Goal: Task Accomplishment & Management: Manage account settings

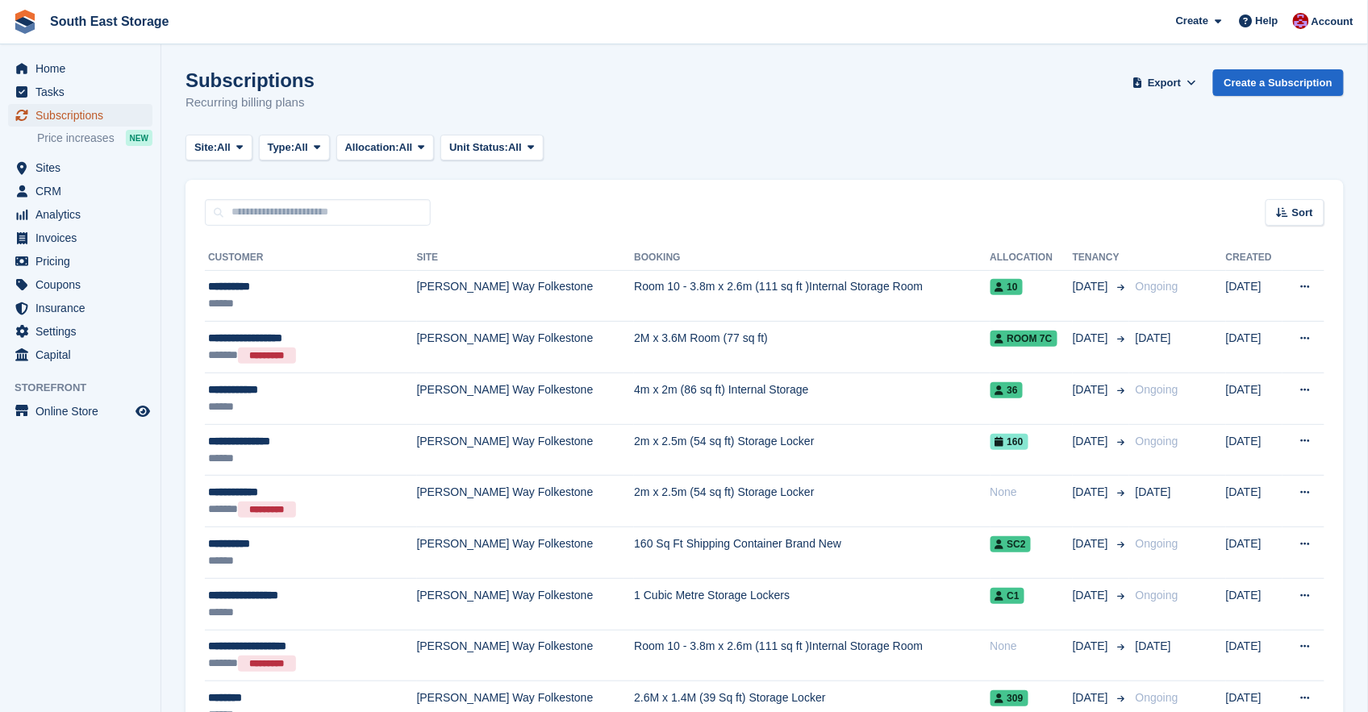
click at [62, 115] on span "Subscriptions" at bounding box center [83, 115] width 97 height 23
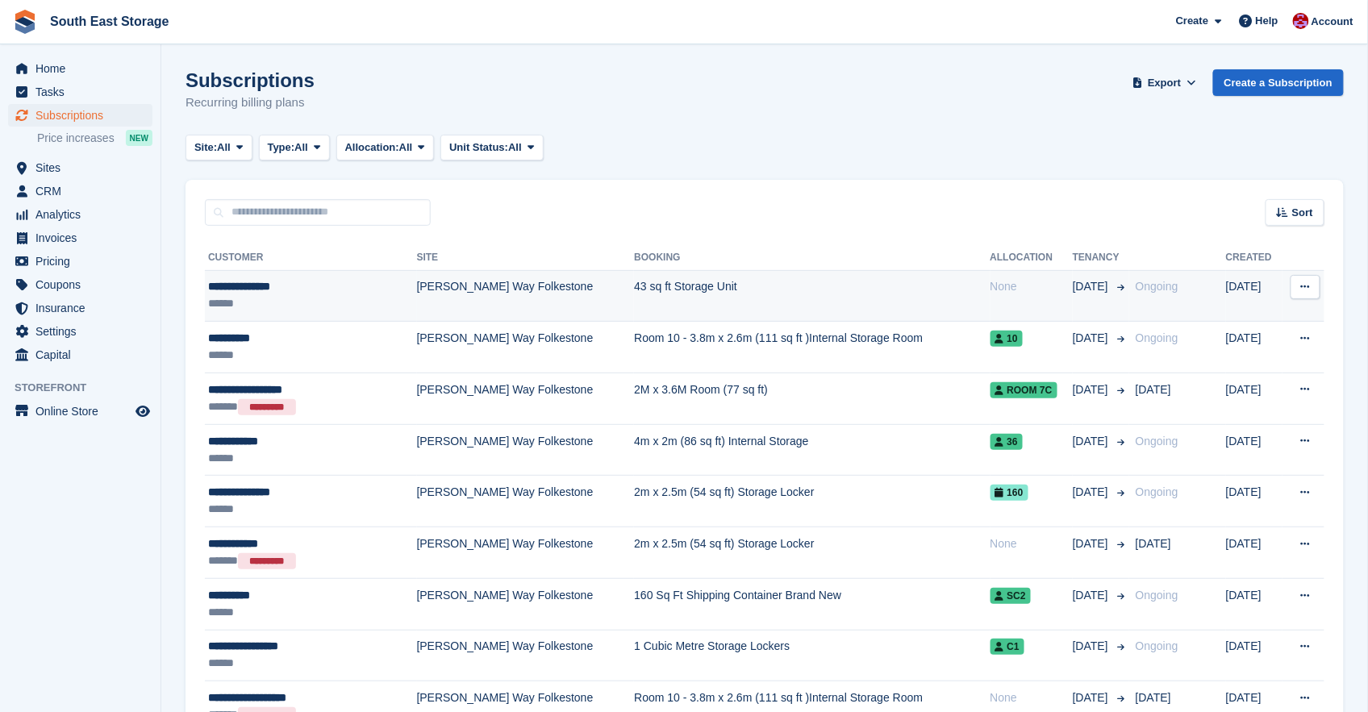
click at [637, 281] on td "43 sq ft Storage Unit" at bounding box center [812, 296] width 356 height 52
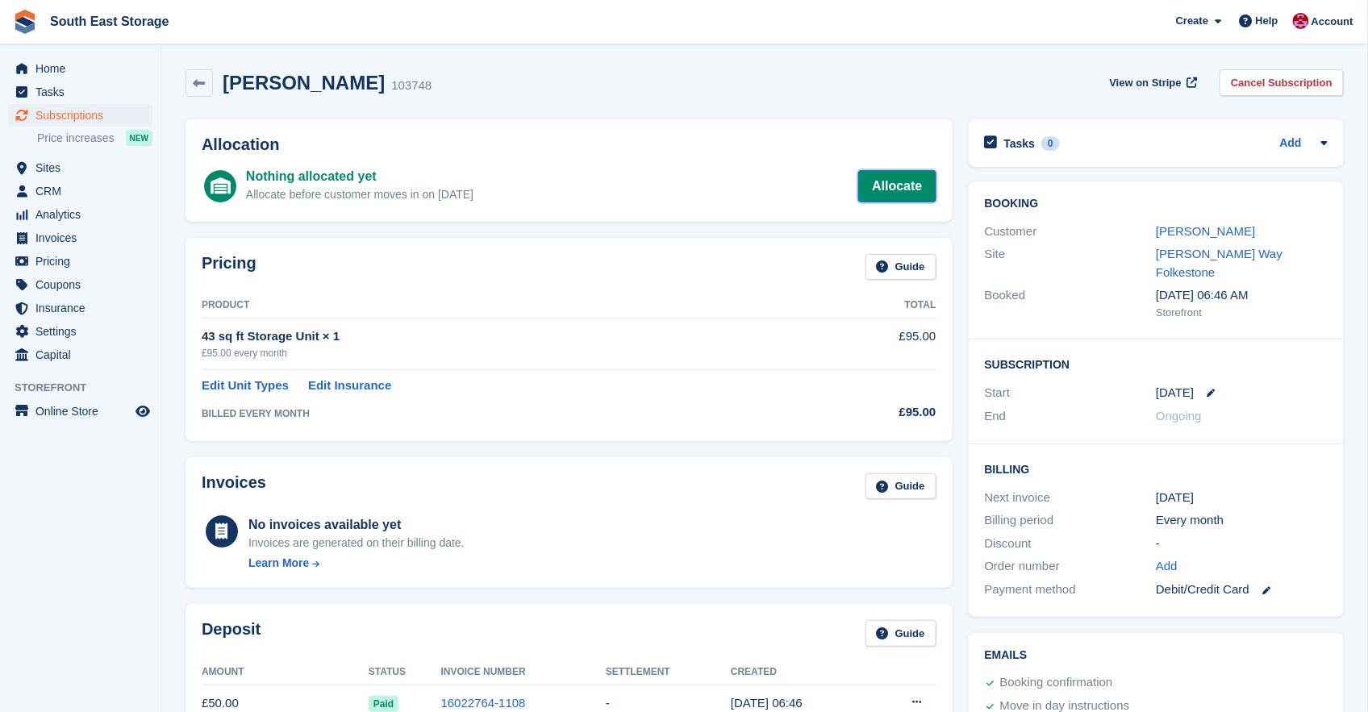
click at [895, 178] on link "Allocate" at bounding box center [896, 186] width 77 height 32
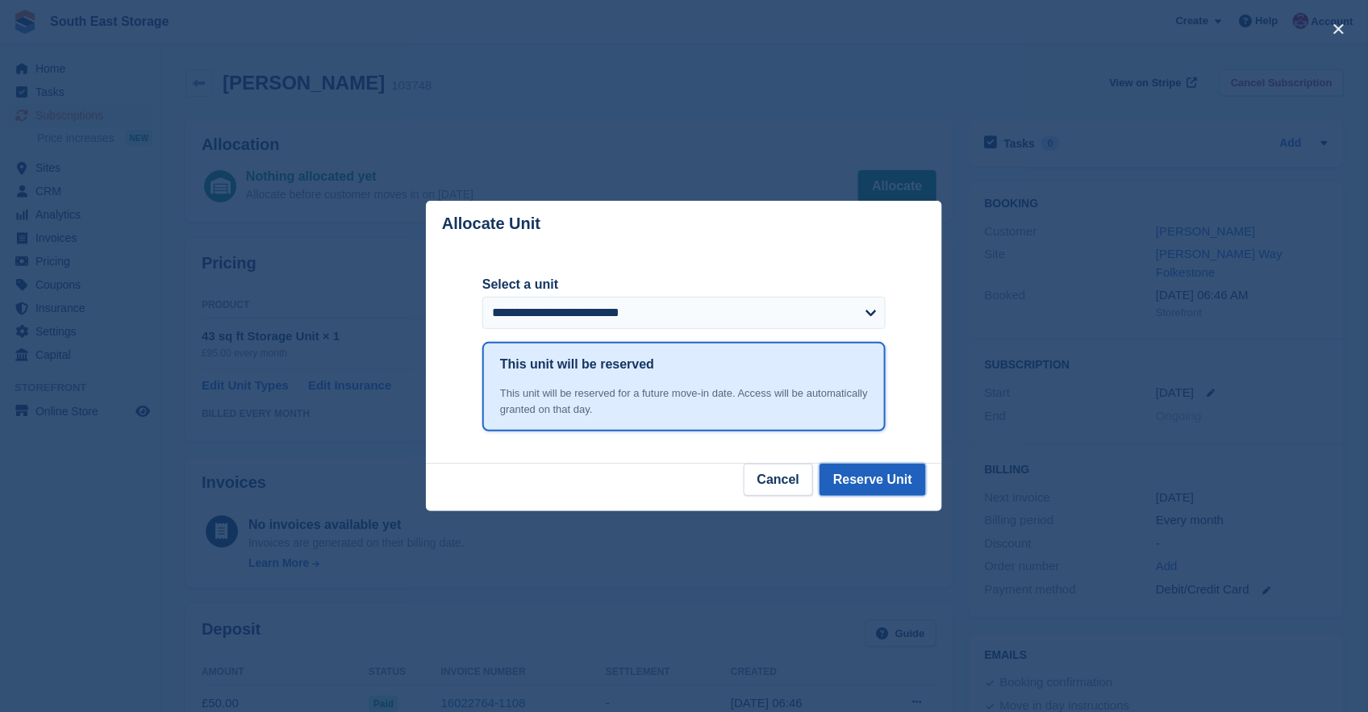
click at [867, 485] on button "Reserve Unit" at bounding box center [872, 480] width 106 height 32
